Goal: Task Accomplishment & Management: Manage account settings

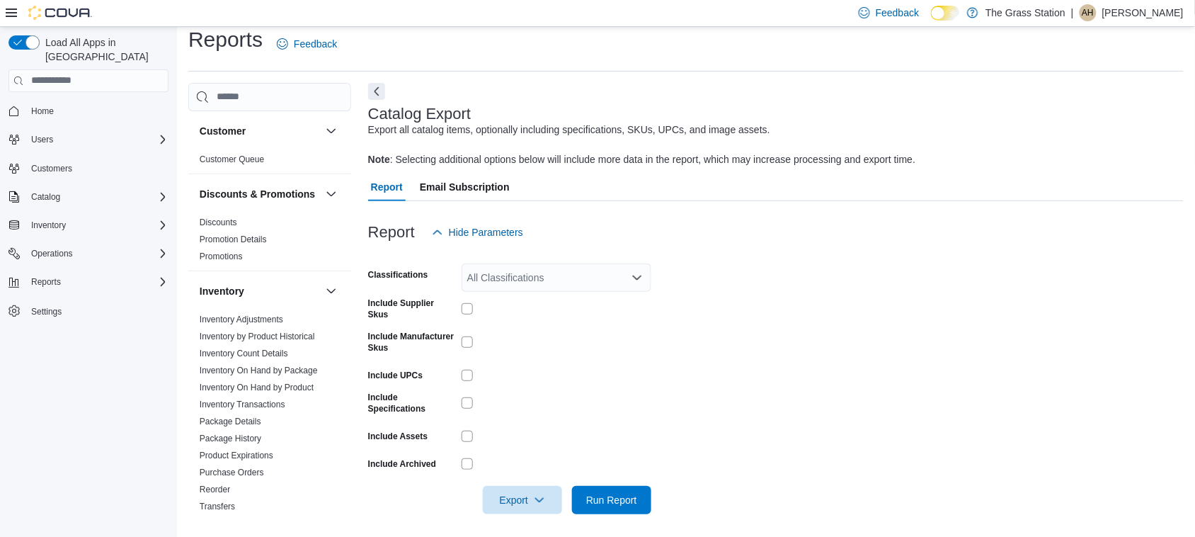
scroll to position [16, 0]
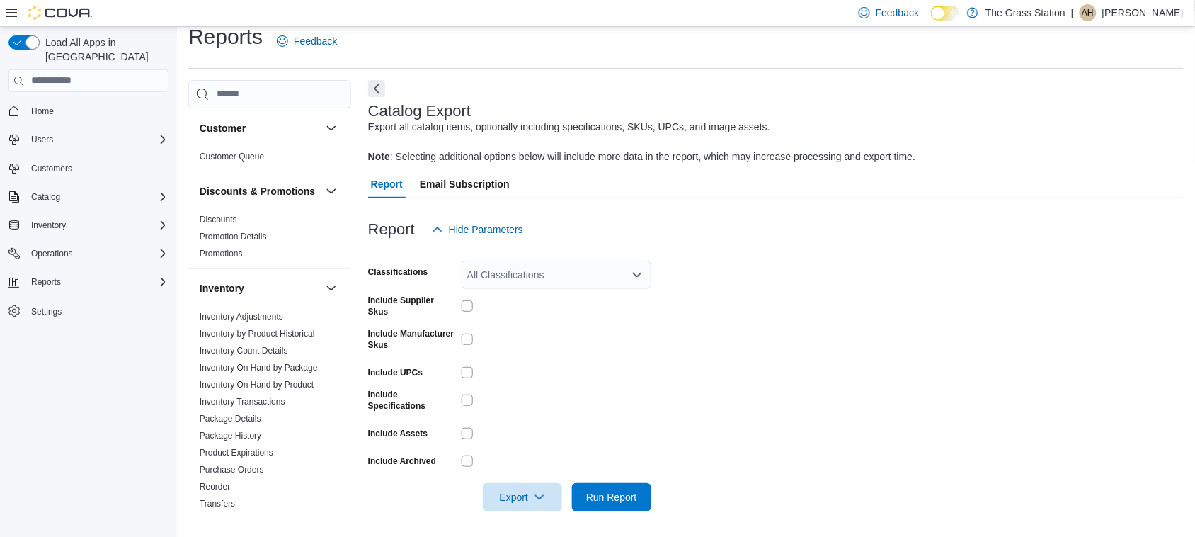
click at [1121, 8] on p "Alysia Hernandez" at bounding box center [1142, 12] width 81 height 17
click at [1091, 133] on span "Sign Out" at bounding box center [1093, 136] width 38 height 14
